Goal: Transaction & Acquisition: Purchase product/service

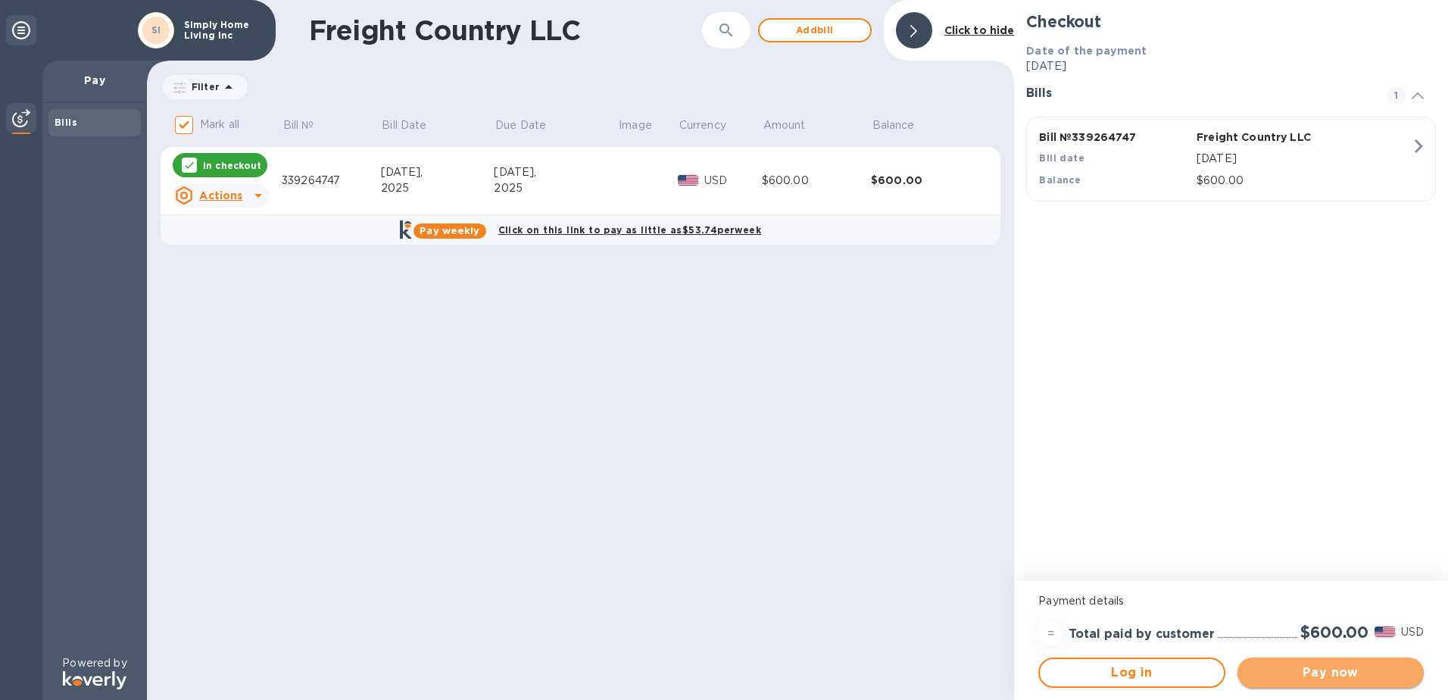
click at [1347, 667] on span "Pay now" at bounding box center [1331, 672] width 162 height 18
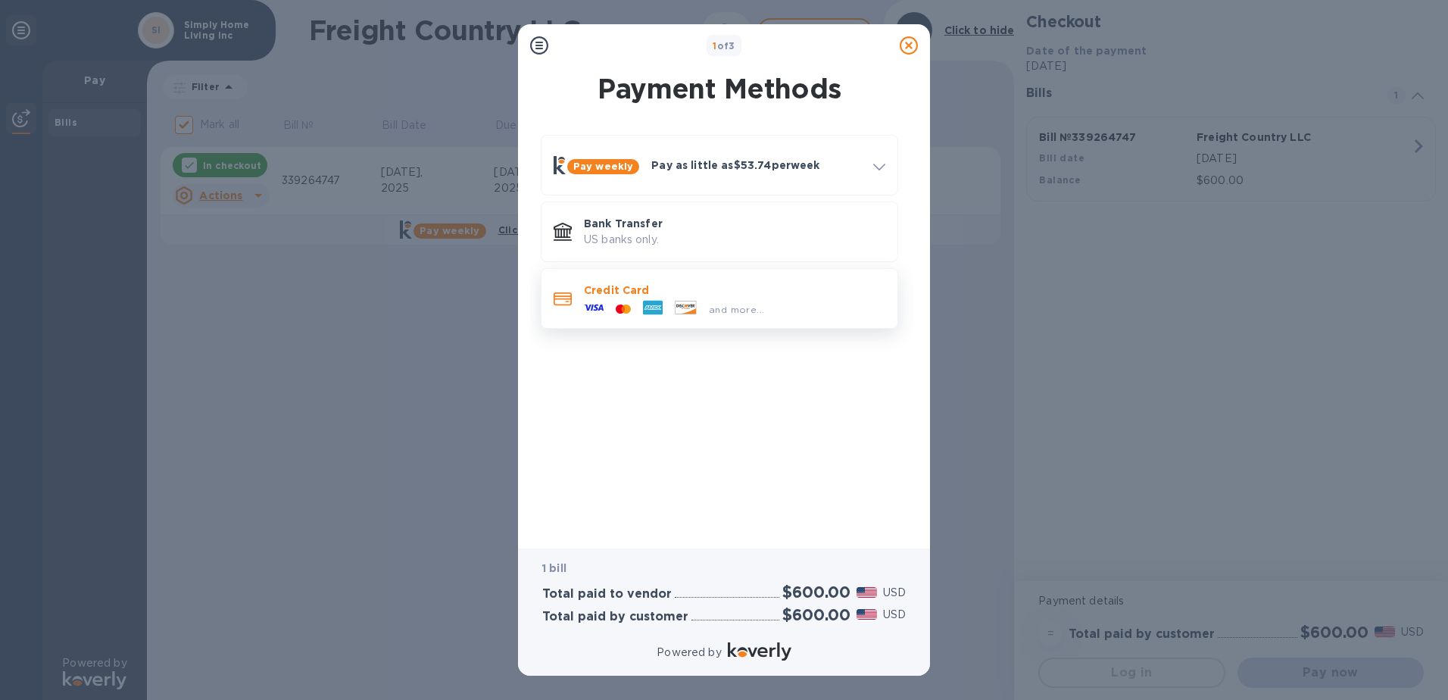
click at [610, 308] on div at bounding box center [623, 309] width 27 height 14
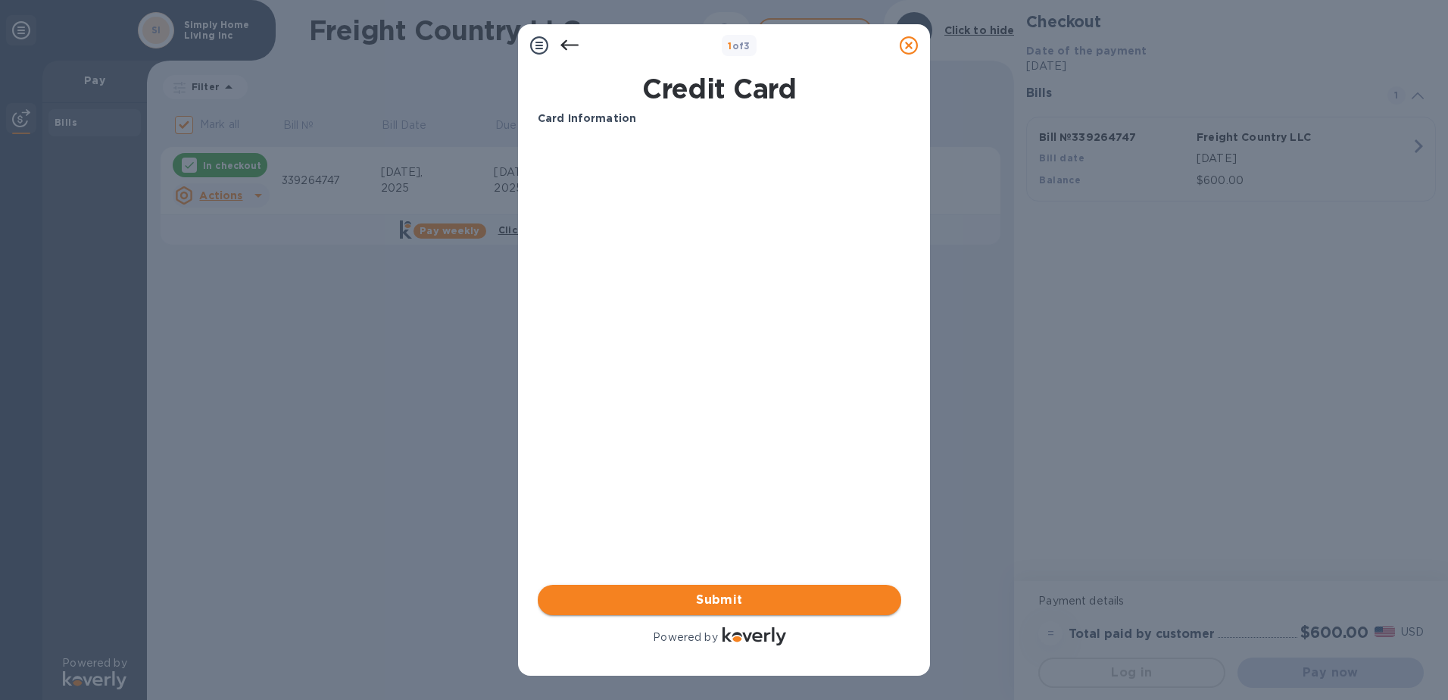
click at [706, 592] on span "Submit" at bounding box center [719, 600] width 339 height 18
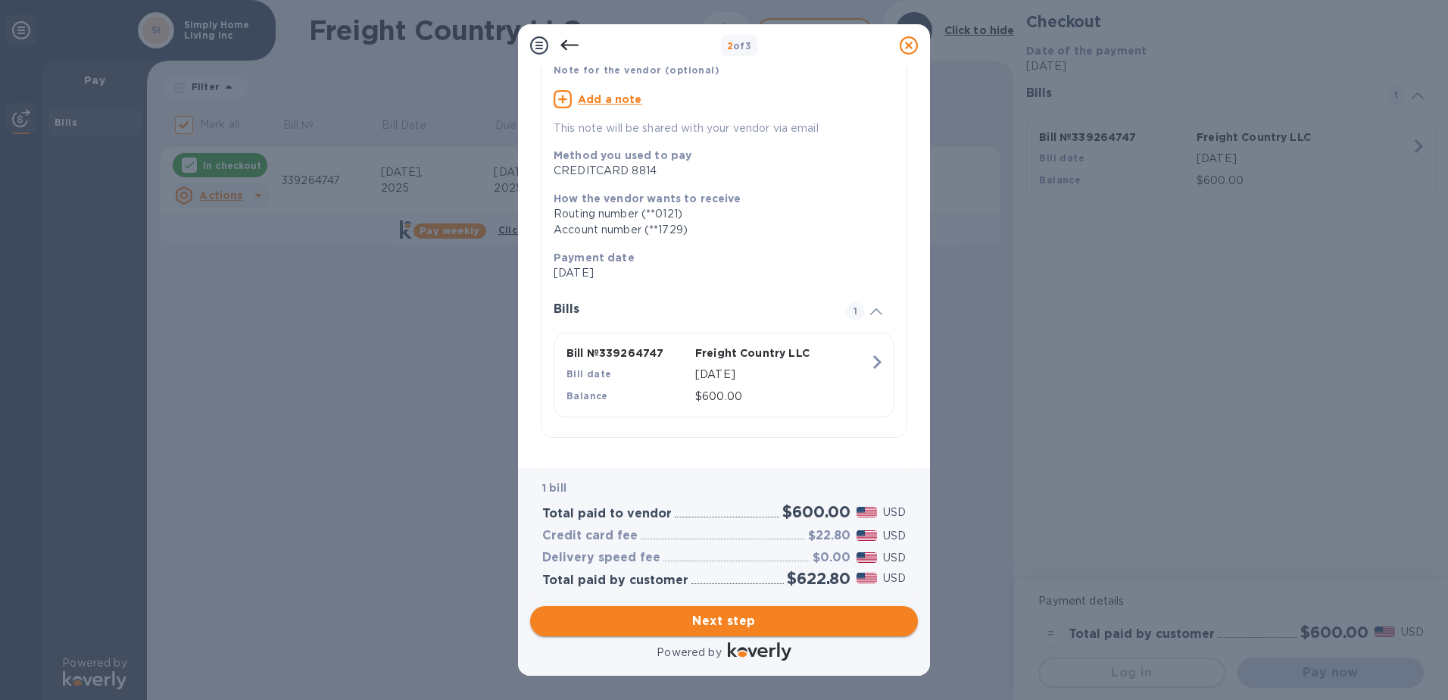
click at [717, 619] on span "Next step" at bounding box center [724, 621] width 364 height 18
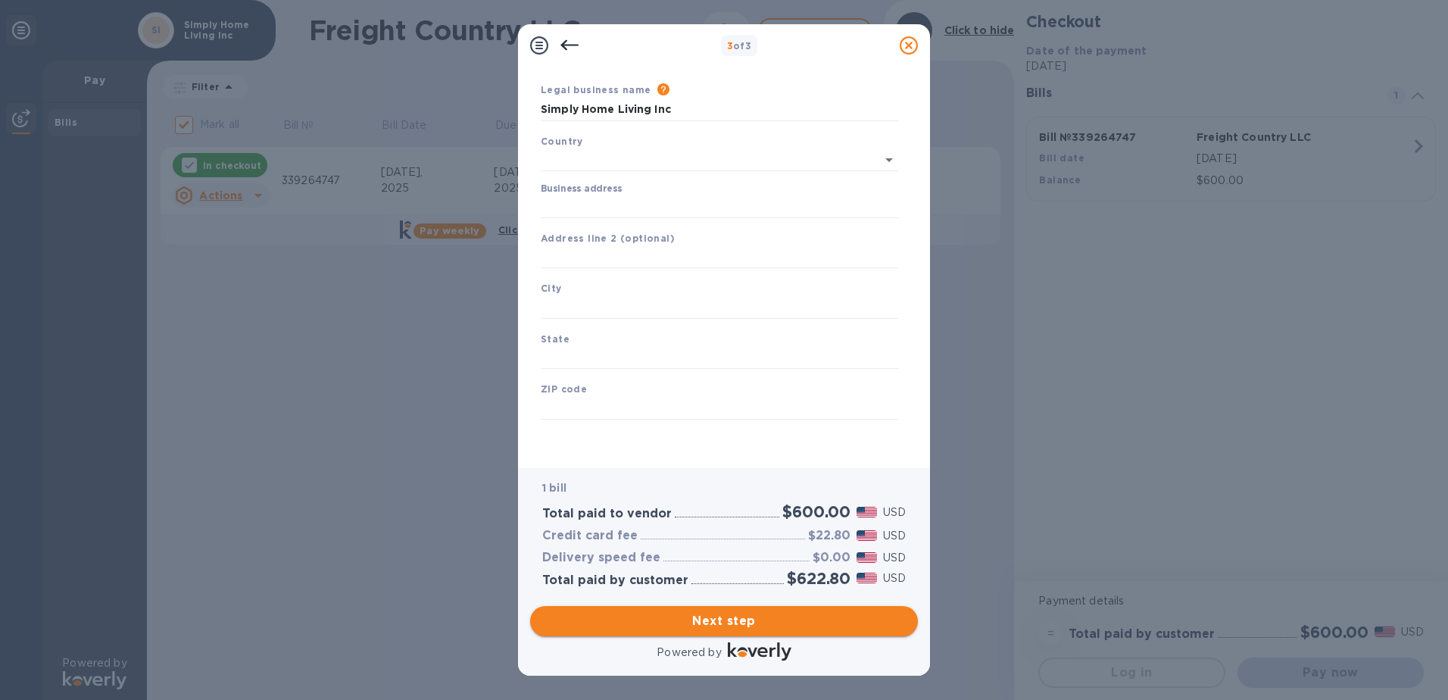
scroll to position [41, 0]
type input "[GEOGRAPHIC_DATA]"
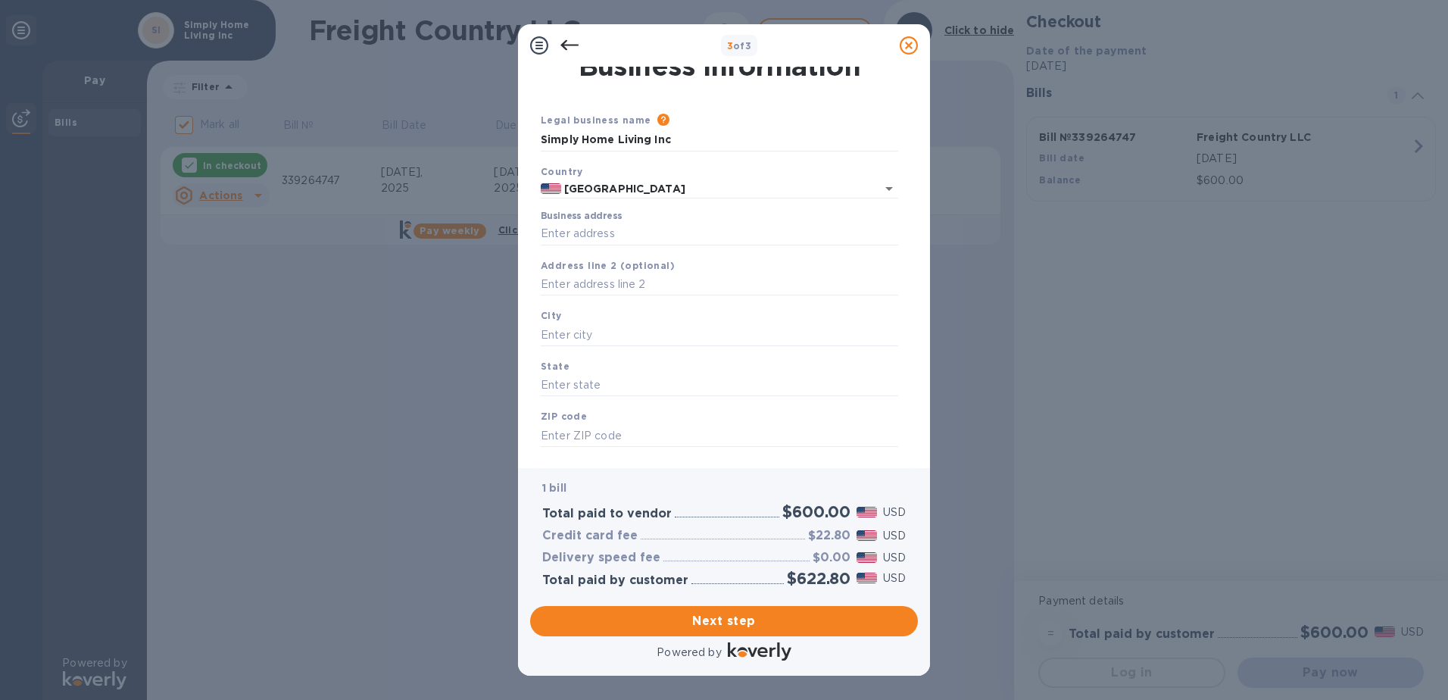
scroll to position [0, 0]
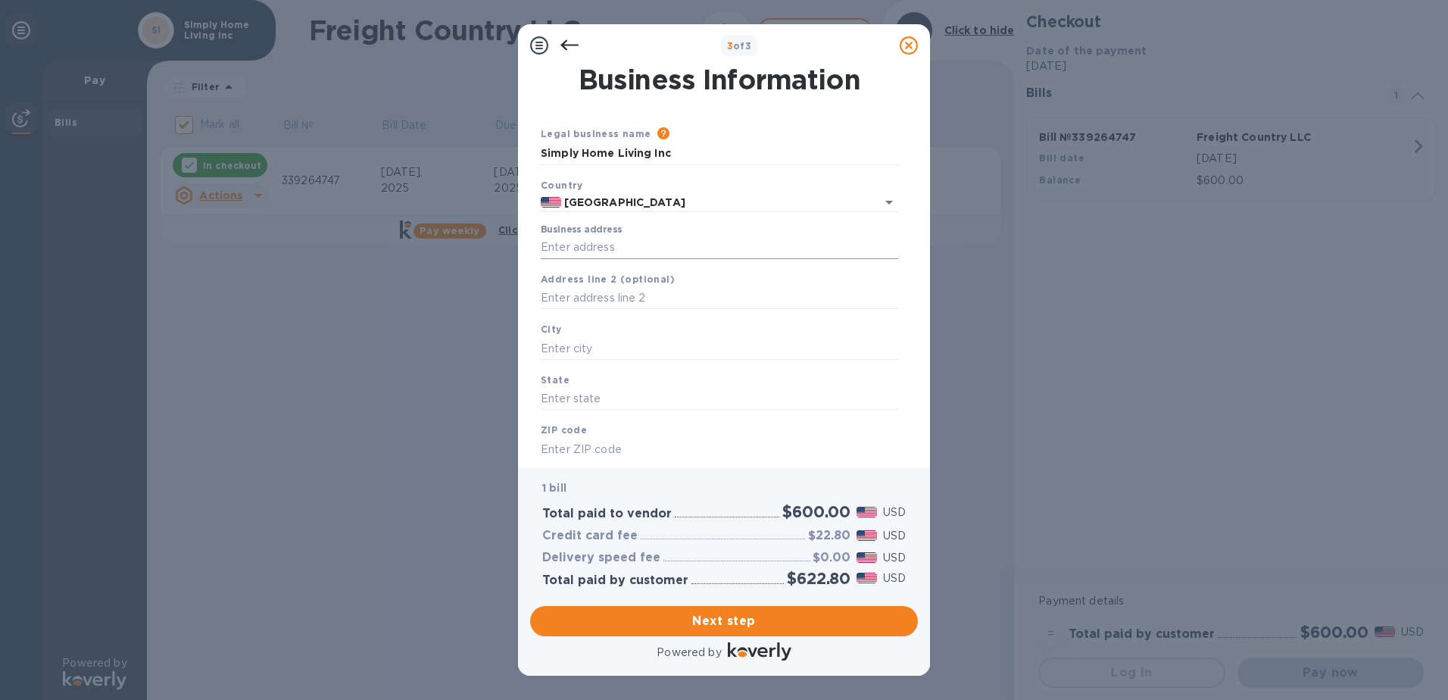
click at [606, 248] on input "Business address" at bounding box center [719, 247] width 357 height 23
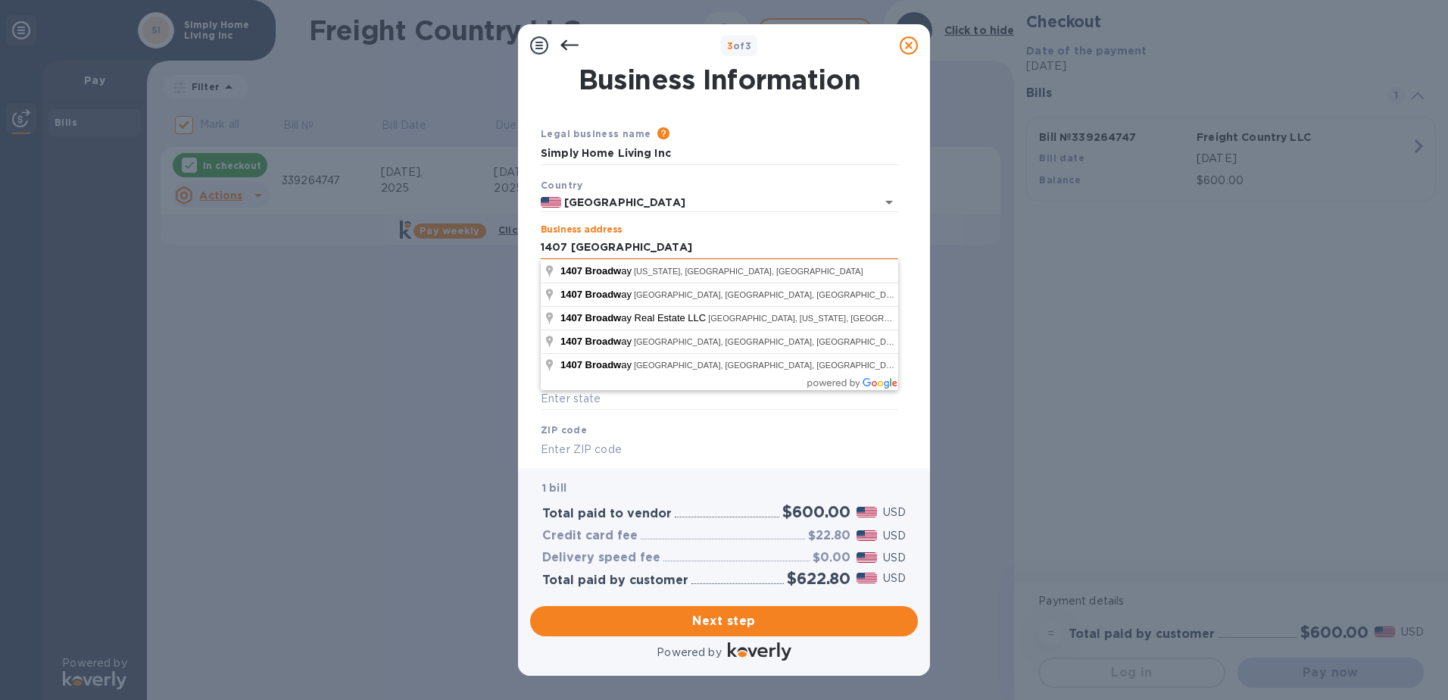
type input "1407 [GEOGRAPHIC_DATA]"
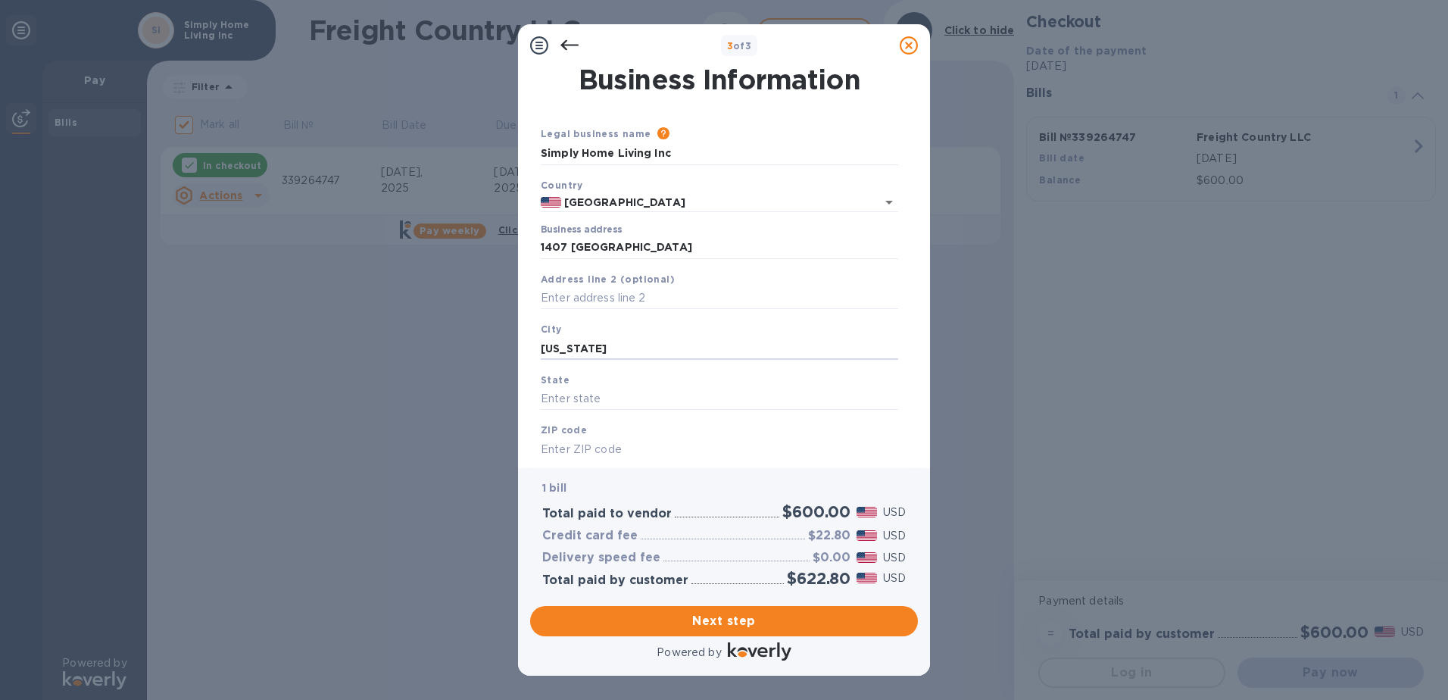
type input "[US_STATE]"
type input "NY"
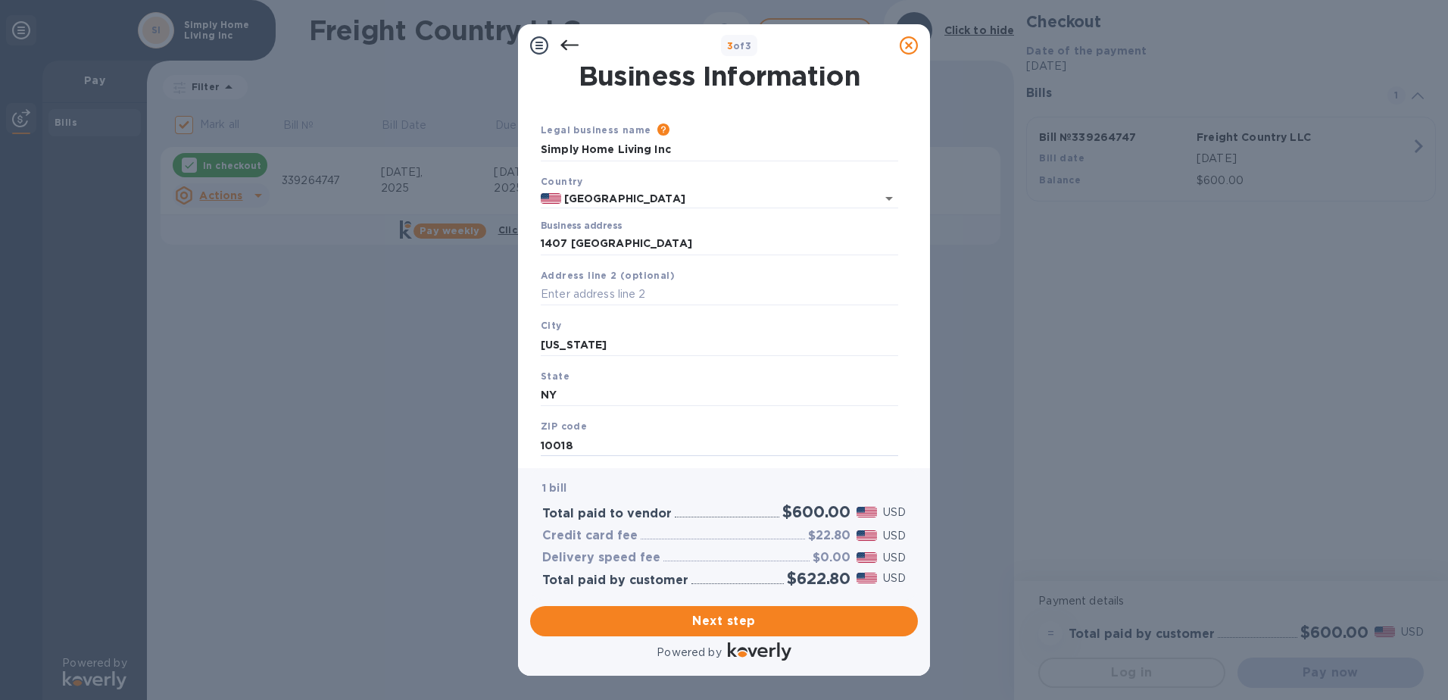
type input "10018"
click at [694, 620] on span "Next step" at bounding box center [724, 621] width 364 height 18
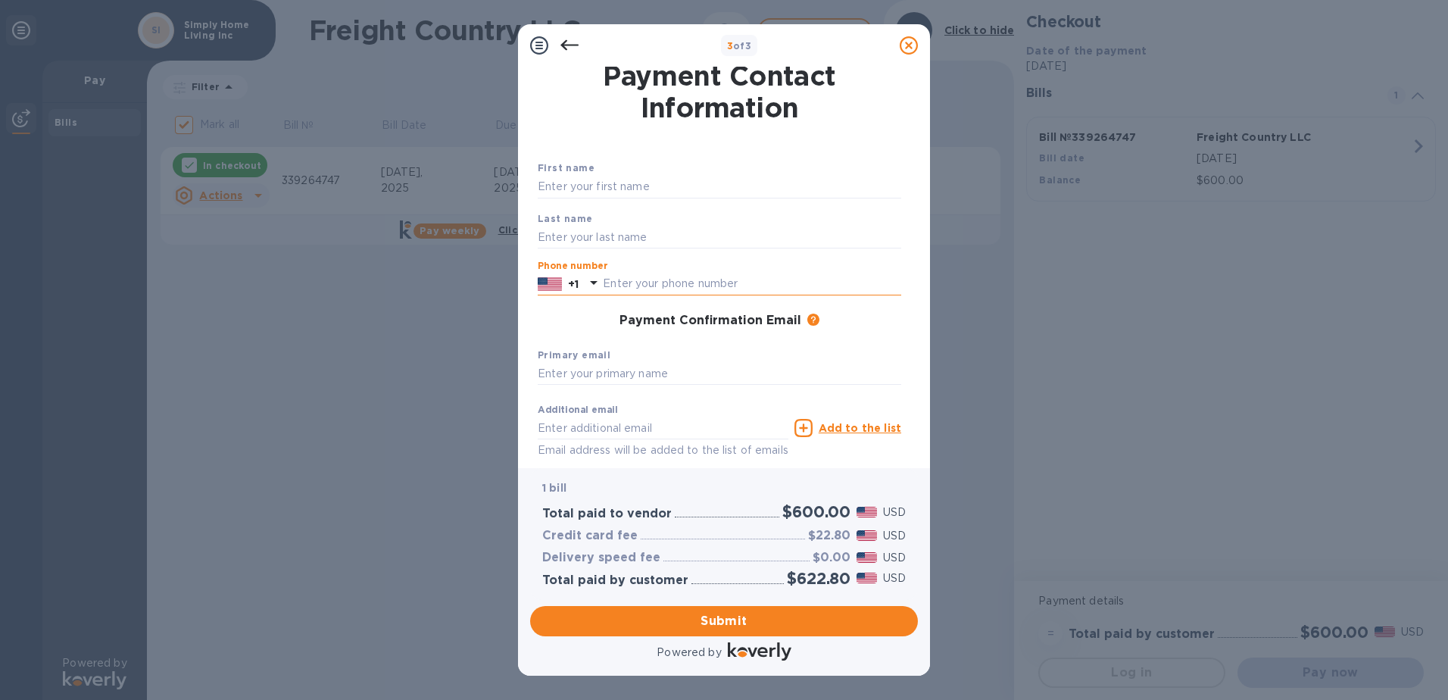
click at [654, 276] on input "text" at bounding box center [752, 284] width 298 height 23
click at [576, 358] on b "Primary email" at bounding box center [574, 354] width 73 height 11
click at [576, 375] on input "text" at bounding box center [720, 374] width 364 height 23
type input "[EMAIL_ADDRESS][DOMAIN_NAME]"
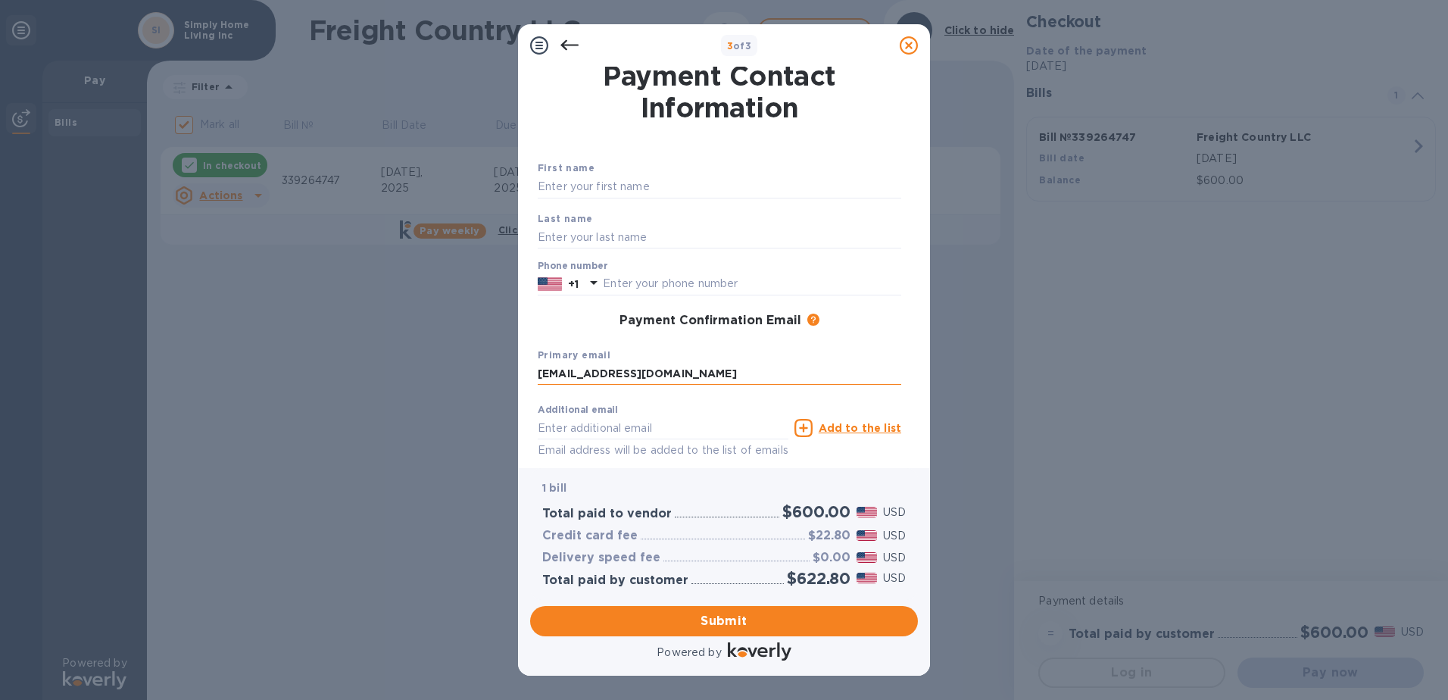
type input "SIMPLY"
type input "INC"
type input "9173633622"
type input "[EMAIL_ADDRESS][DOMAIN_NAME]"
drag, startPoint x: 684, startPoint y: 283, endPoint x: 581, endPoint y: 286, distance: 103.0
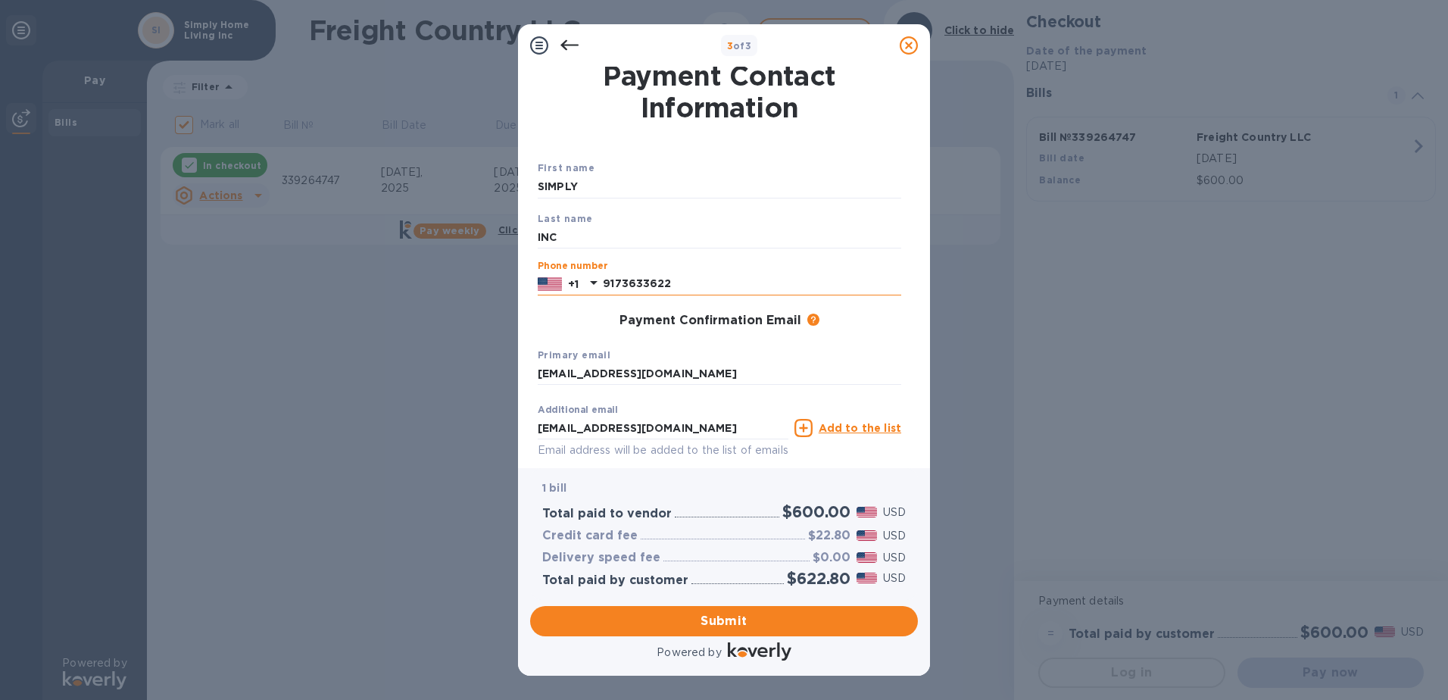
click at [581, 286] on div "[PHONE_NUMBER]" at bounding box center [720, 284] width 364 height 23
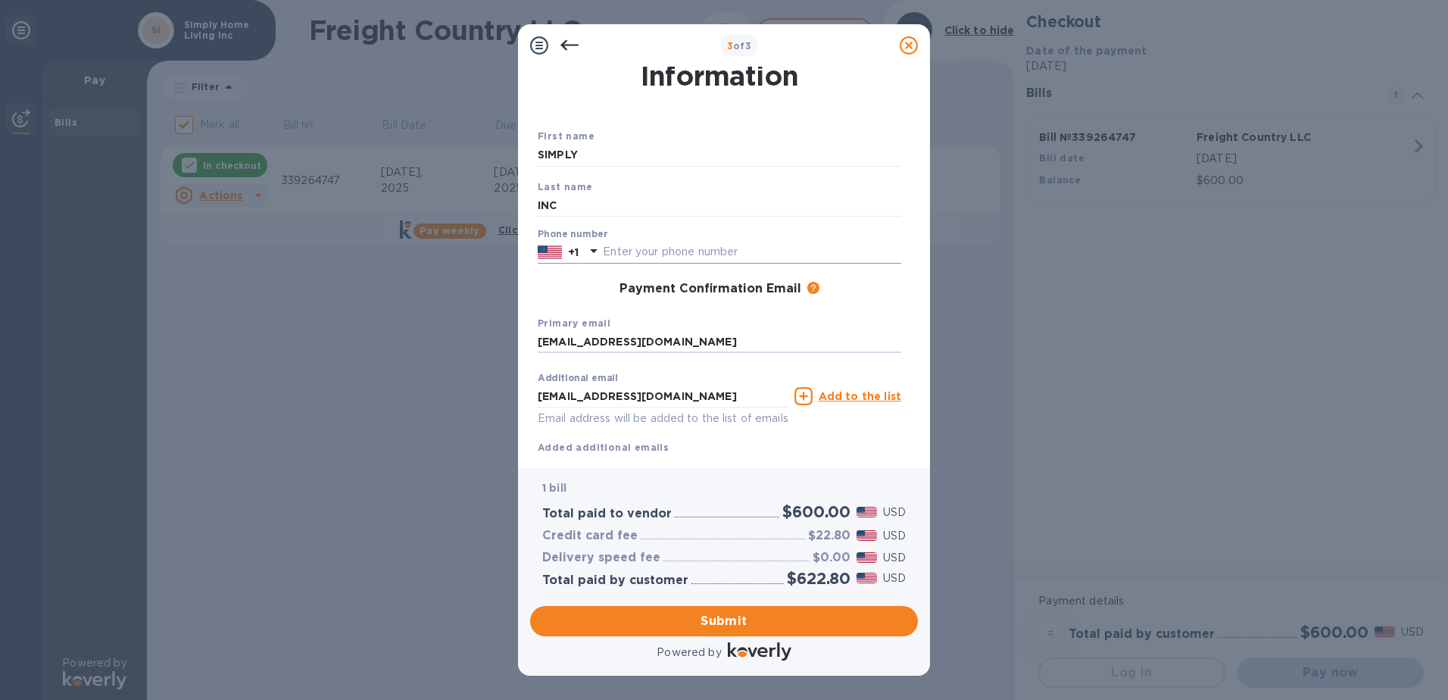
scroll to position [0, 0]
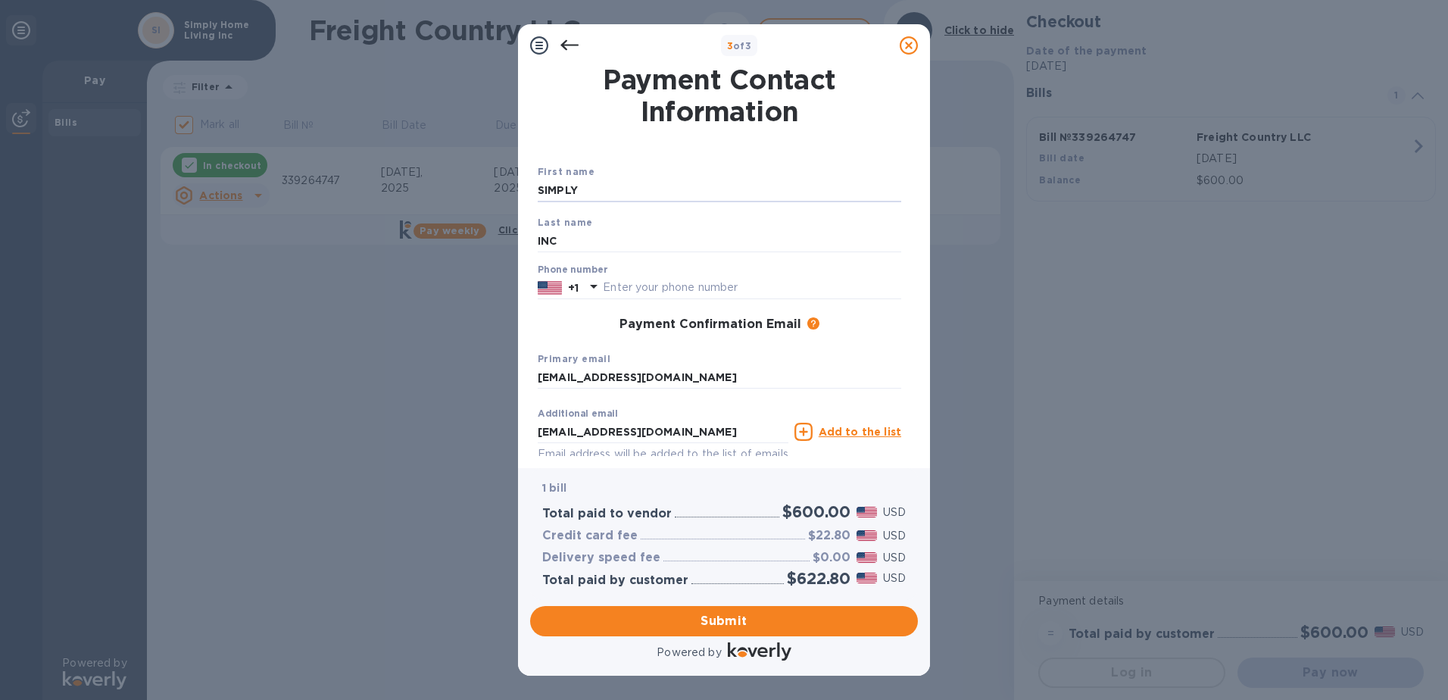
drag, startPoint x: 604, startPoint y: 193, endPoint x: 507, endPoint y: 189, distance: 97.1
click at [507, 189] on div "3 of 3 Payment Contact Information First name SIMPLY Last name INC Phone number…" at bounding box center [724, 350] width 1448 height 700
type input "Tal"
type input "[PERSON_NAME]"
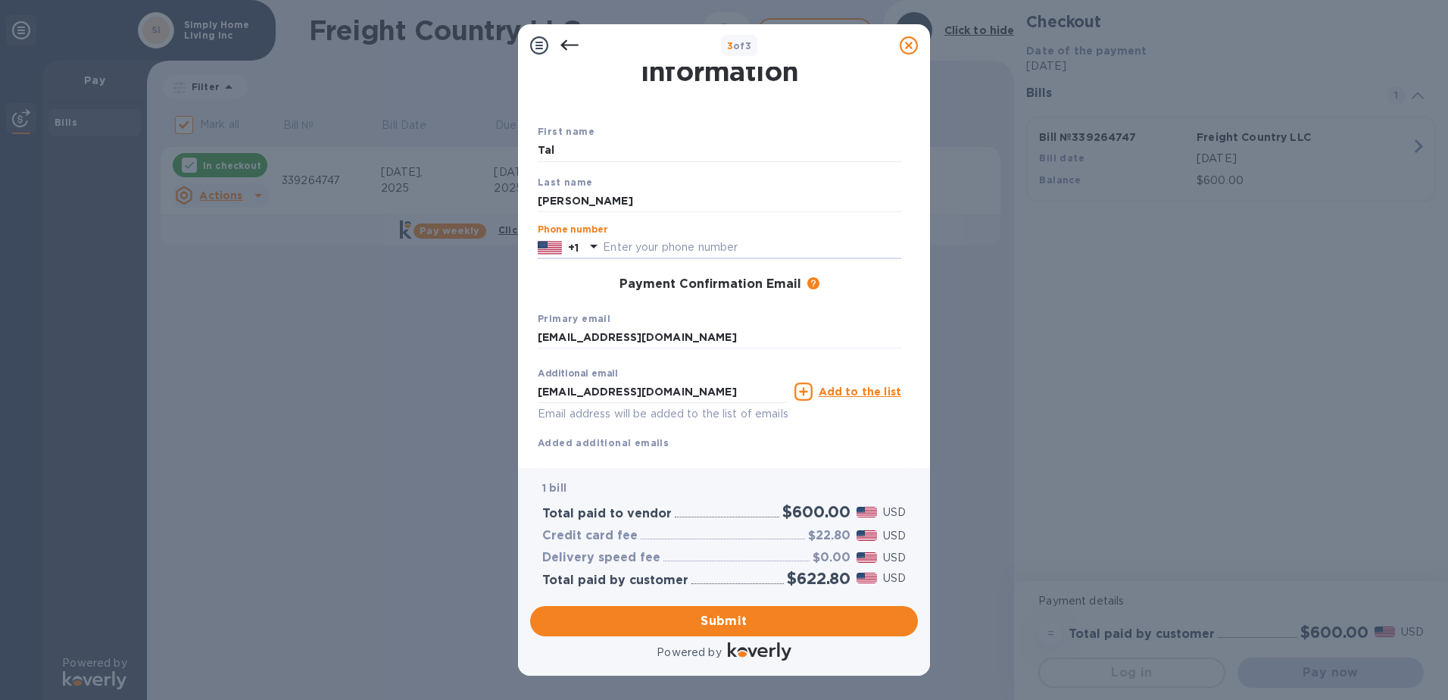
scroll to position [76, 0]
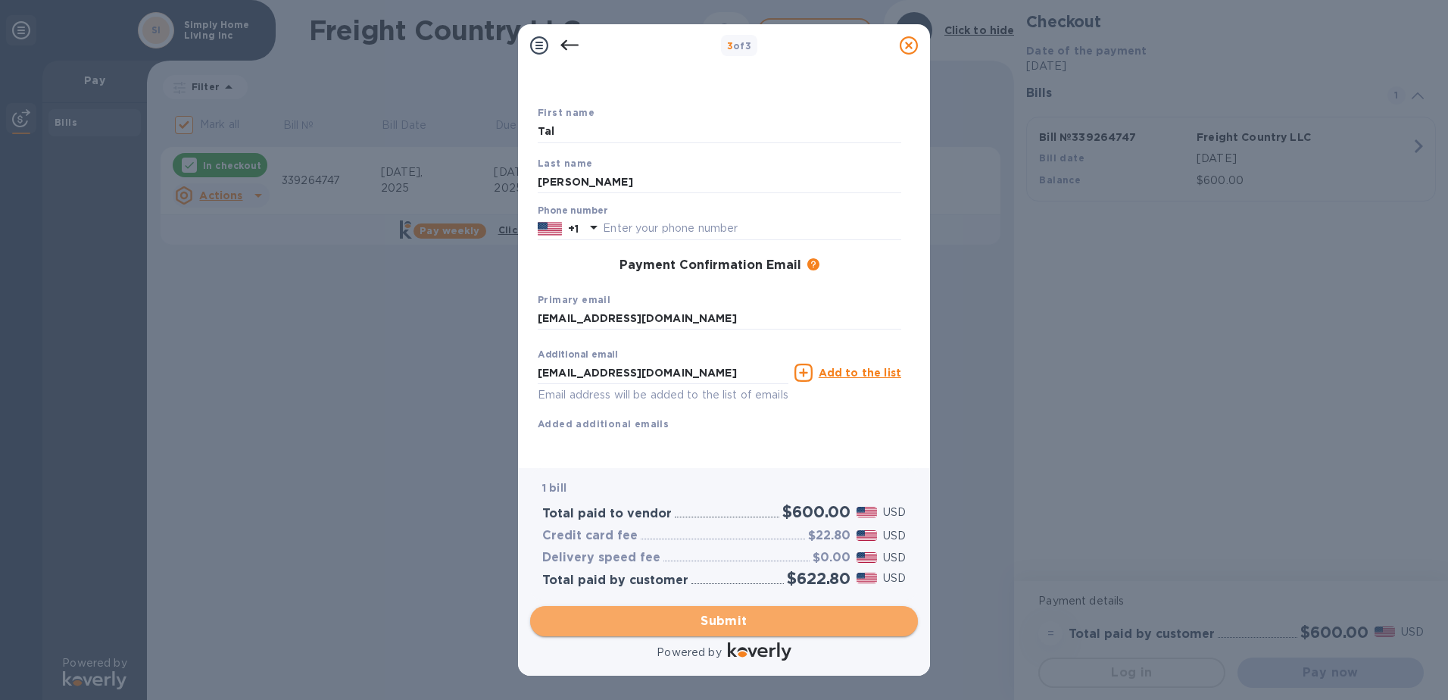
click at [736, 623] on span "Submit" at bounding box center [724, 621] width 364 height 18
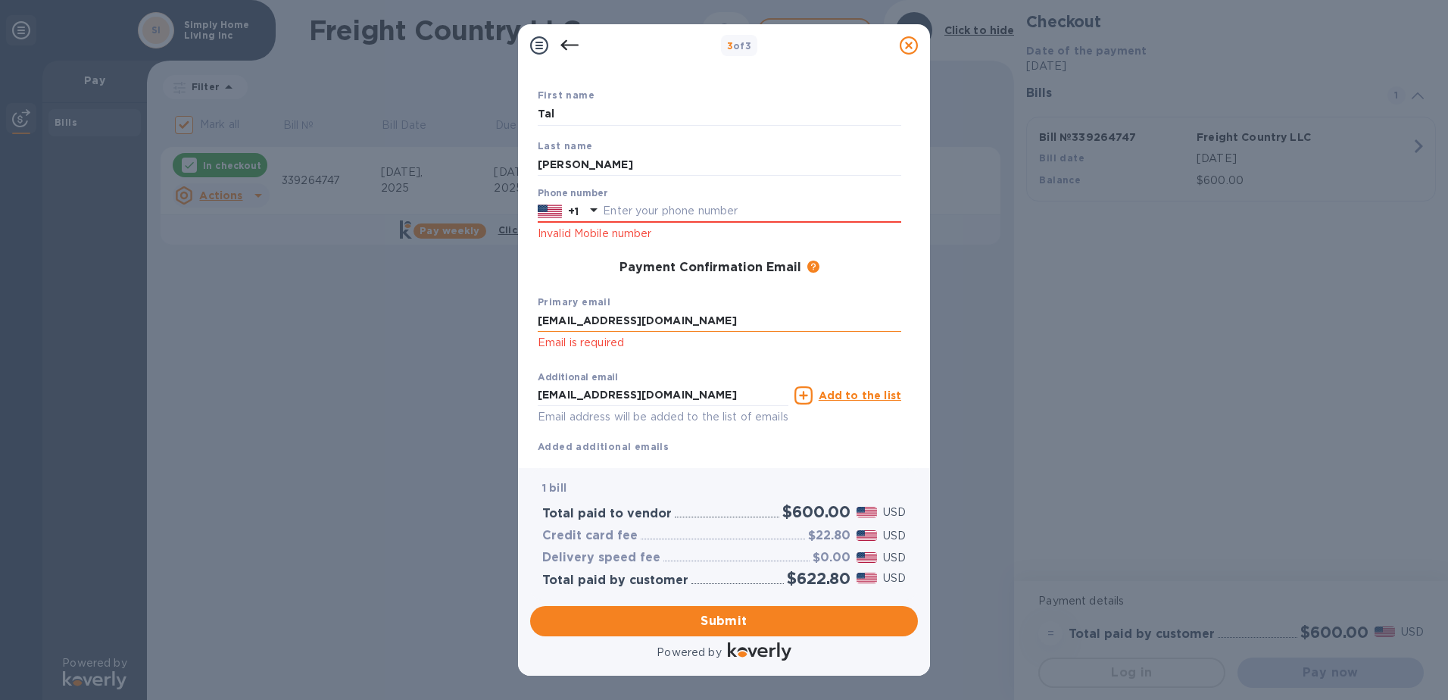
click at [691, 323] on input "[EMAIL_ADDRESS][DOMAIN_NAME]" at bounding box center [720, 321] width 364 height 23
click at [673, 213] on input "text" at bounding box center [752, 211] width 298 height 23
type input "9173633622"
click at [682, 614] on span "Submit" at bounding box center [724, 621] width 364 height 18
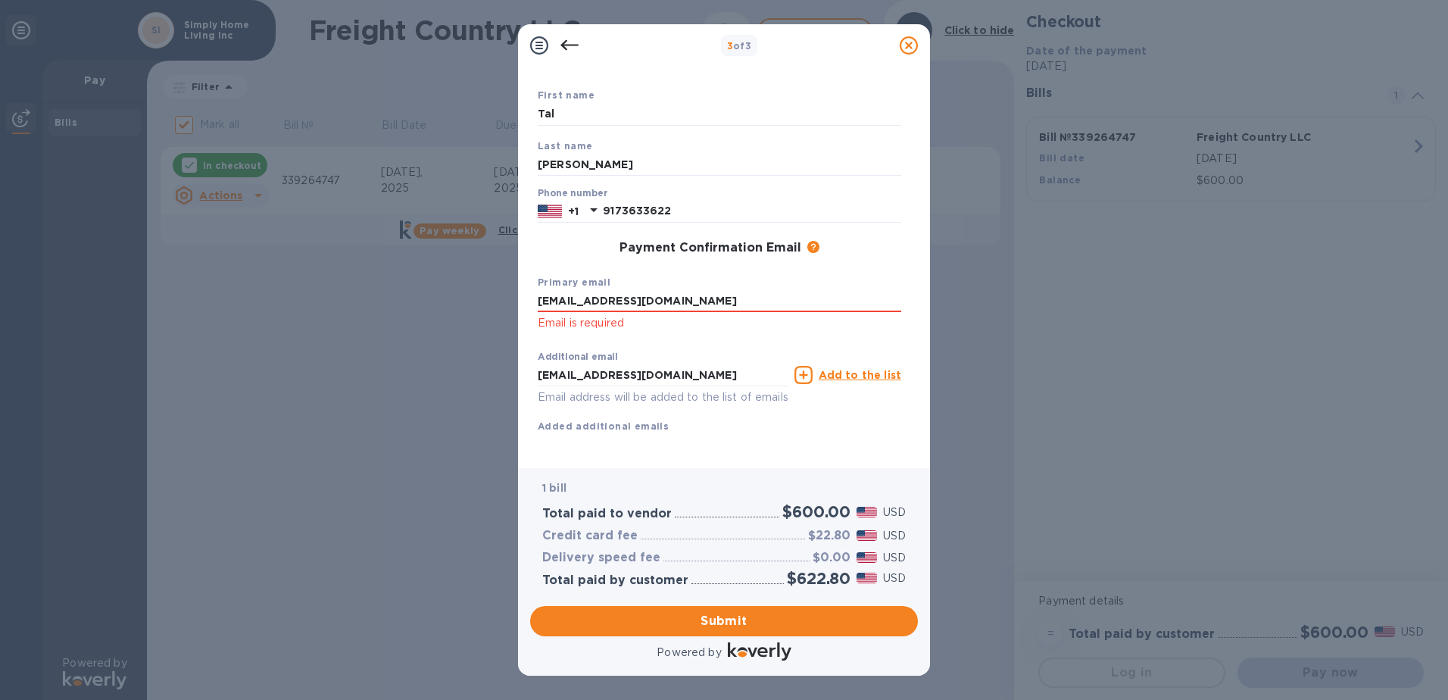
drag, startPoint x: 681, startPoint y: 303, endPoint x: 461, endPoint y: 301, distance: 219.7
click at [461, 301] on div "3 of 3 Payment Contact Information First name [PERSON_NAME] Last name [PERSON_N…" at bounding box center [724, 350] width 1448 height 700
type input "[EMAIL_ADDRESS][DOMAIN_NAME]"
click at [730, 614] on span "Submit" at bounding box center [724, 621] width 364 height 18
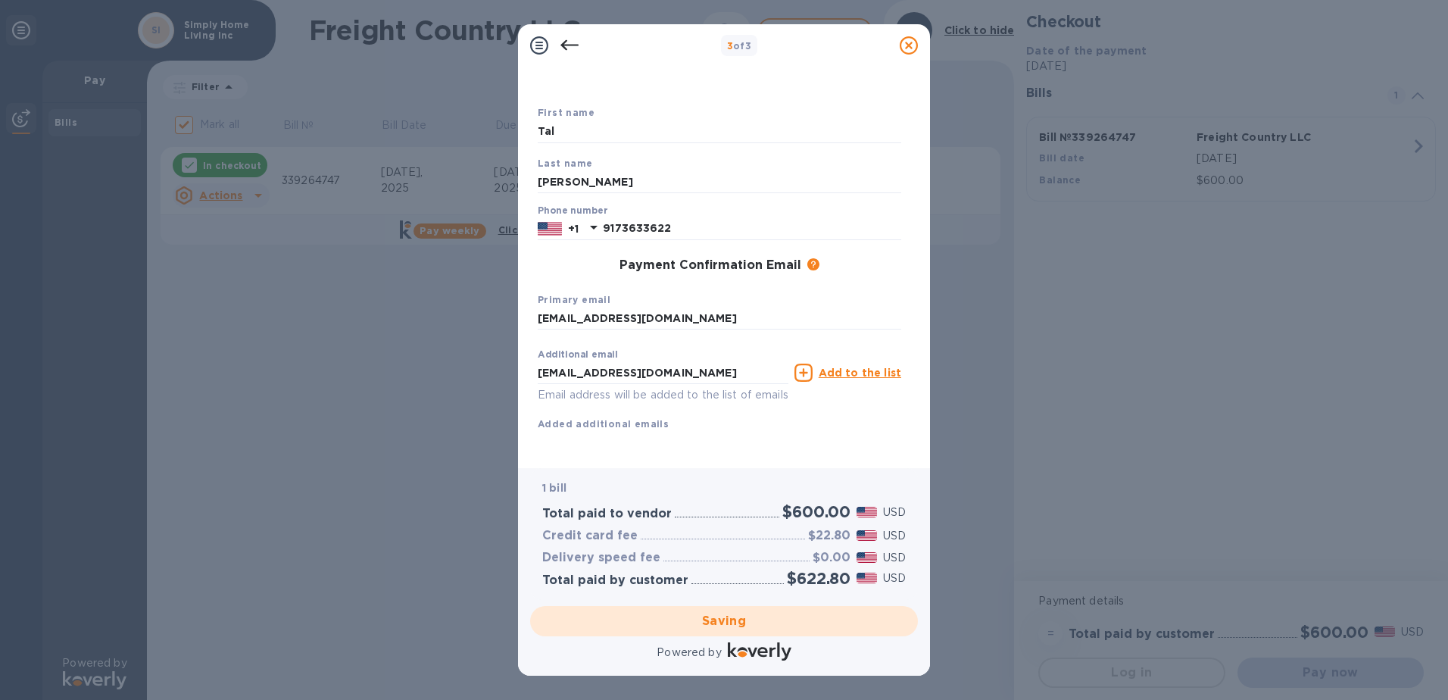
checkbox input "false"
